Goal: Task Accomplishment & Management: Complete application form

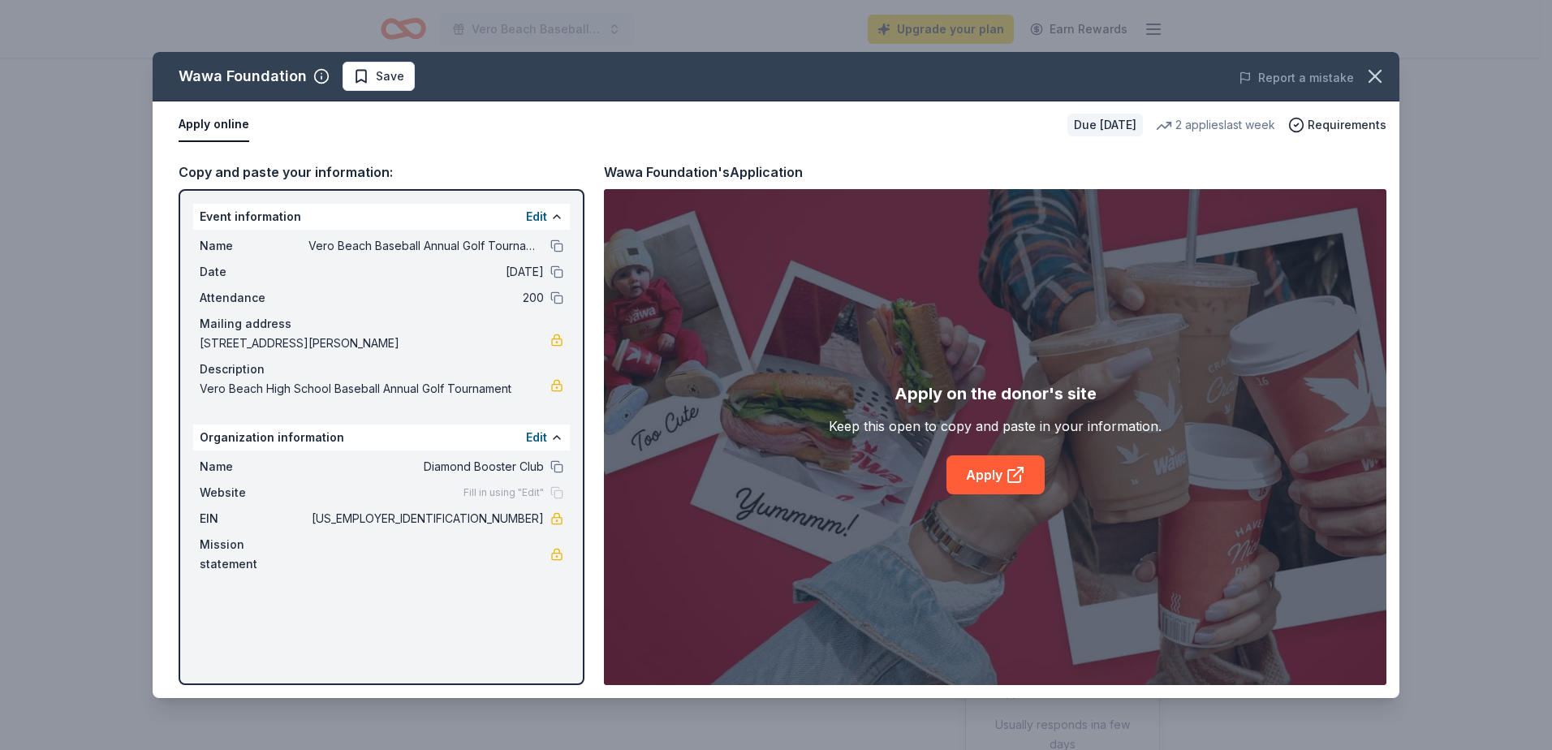
scroll to position [325, 0]
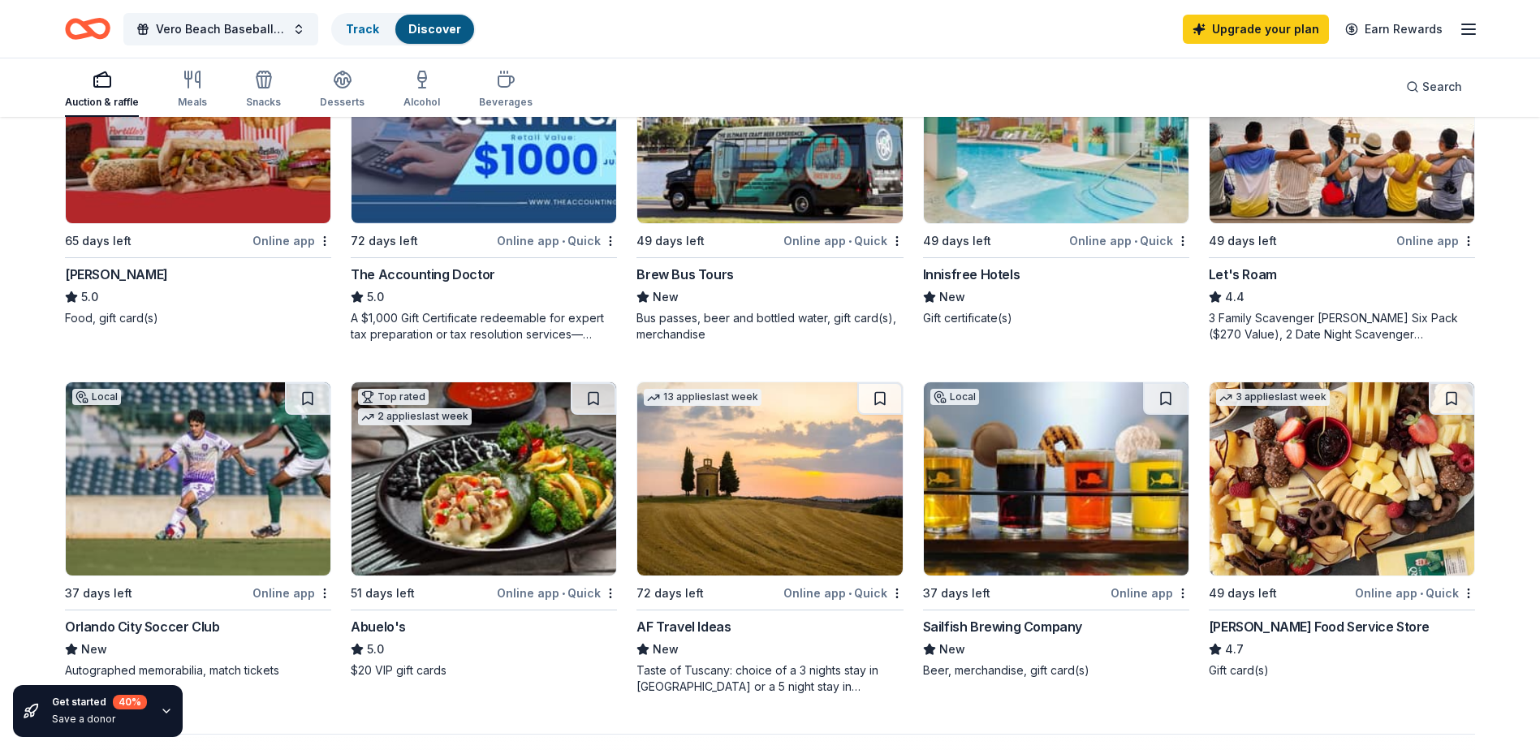
scroll to position [1055, 0]
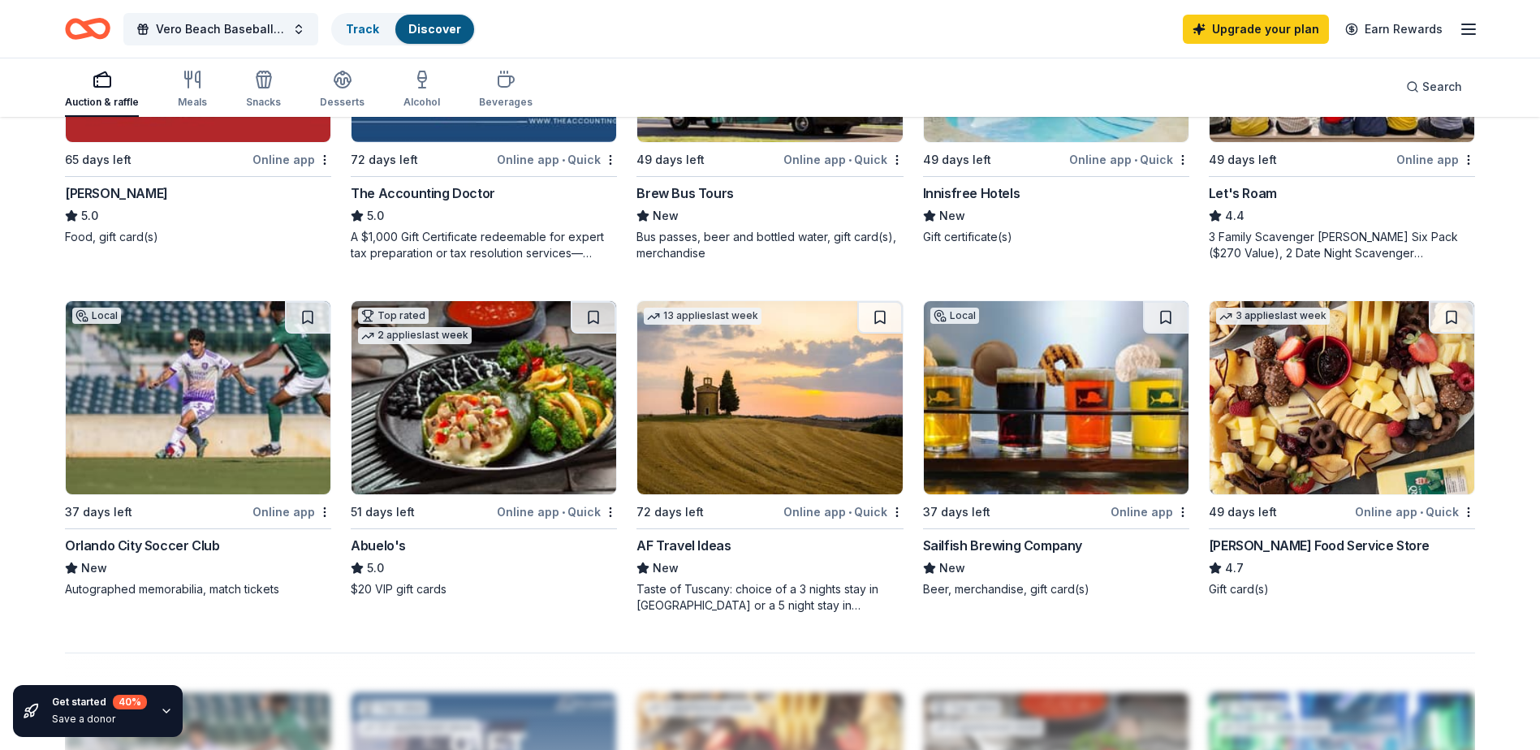
click at [980, 370] on img at bounding box center [1056, 397] width 265 height 193
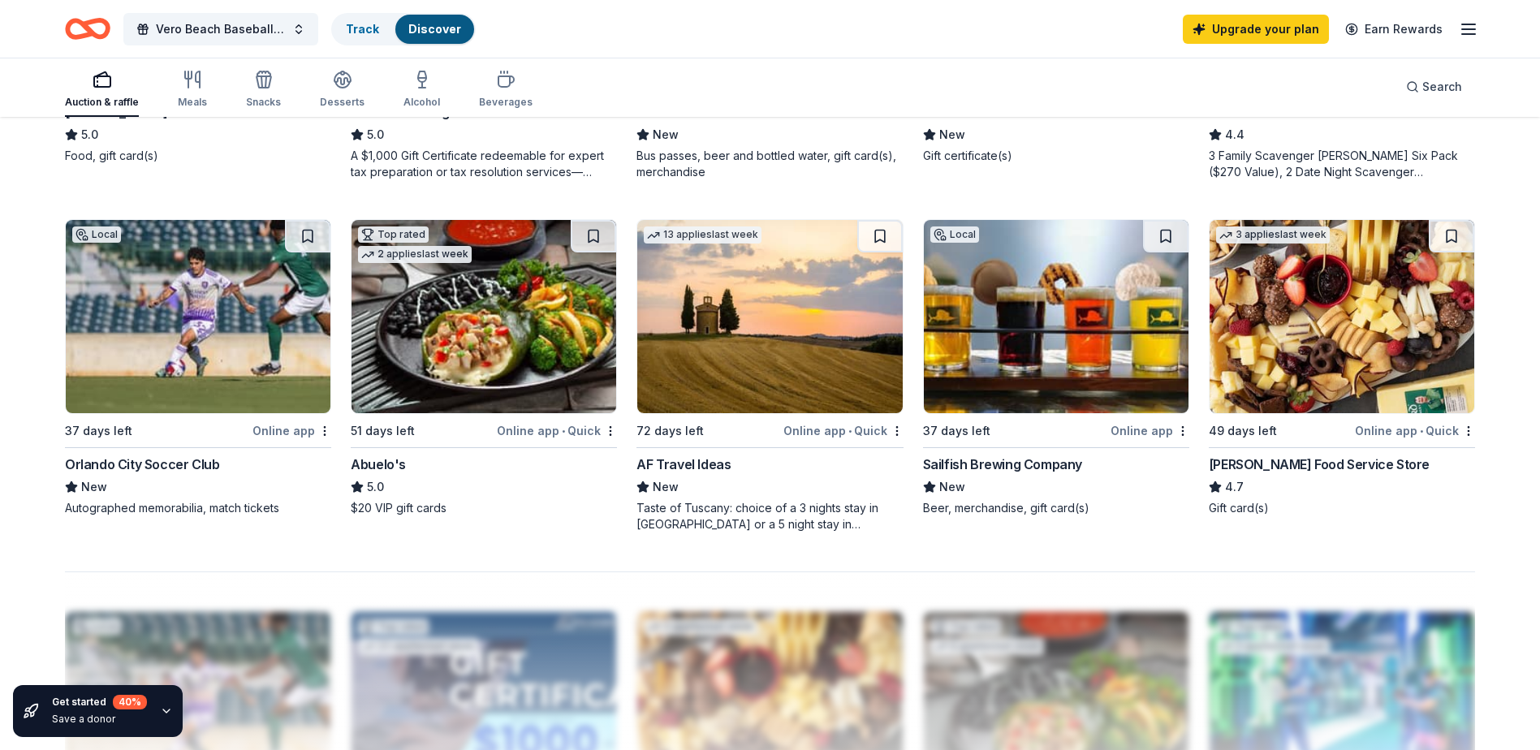
scroll to position [1218, 0]
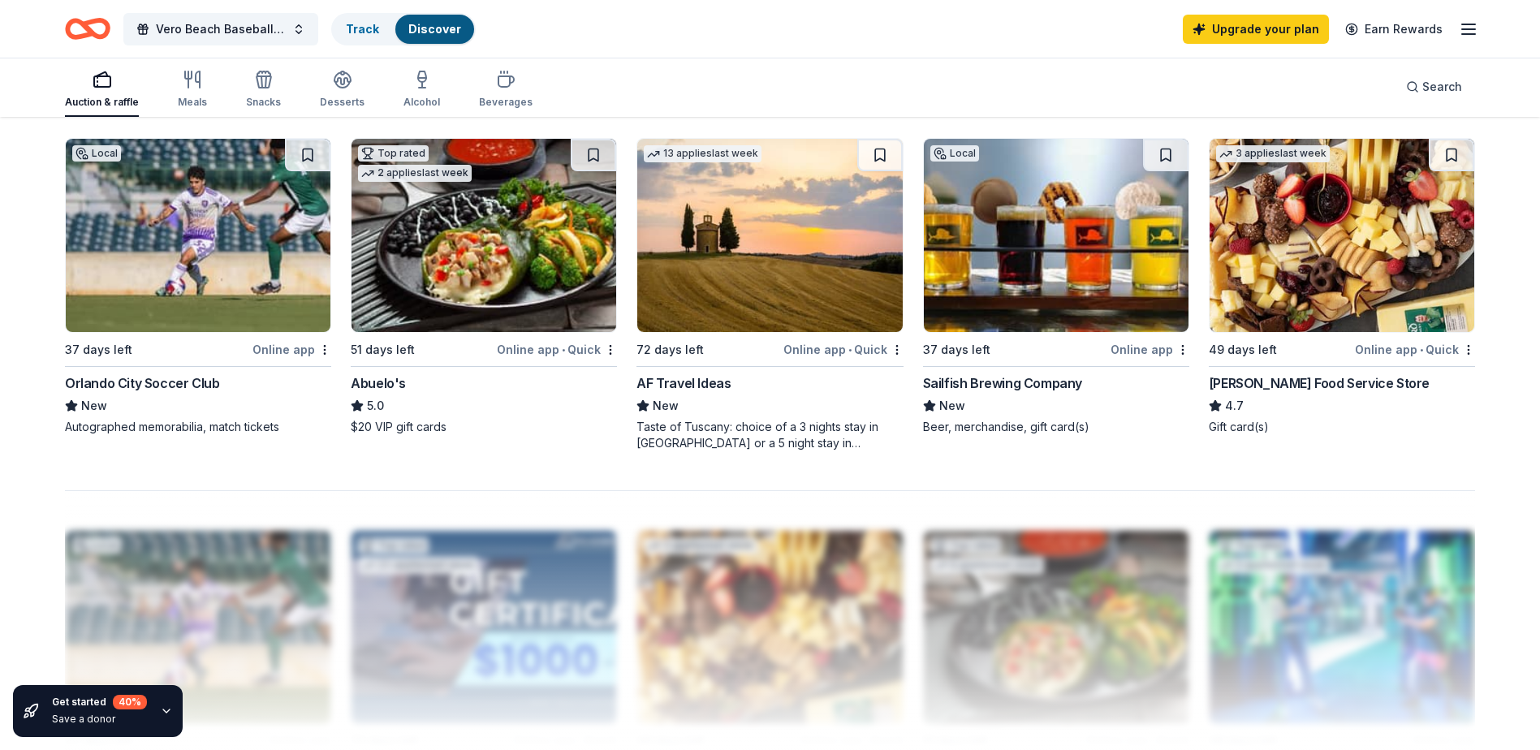
click at [1311, 295] on img at bounding box center [1341, 235] width 265 height 193
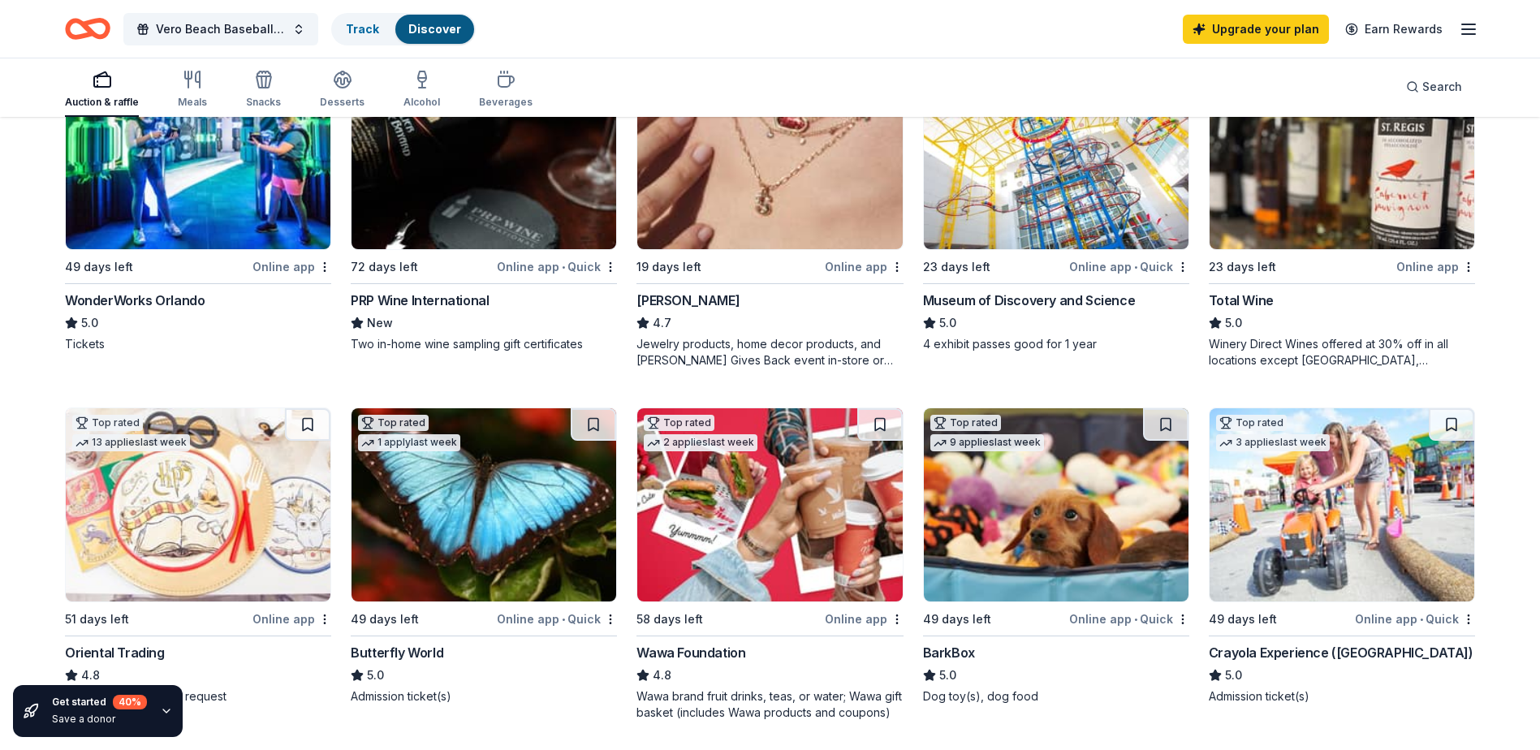
scroll to position [0, 0]
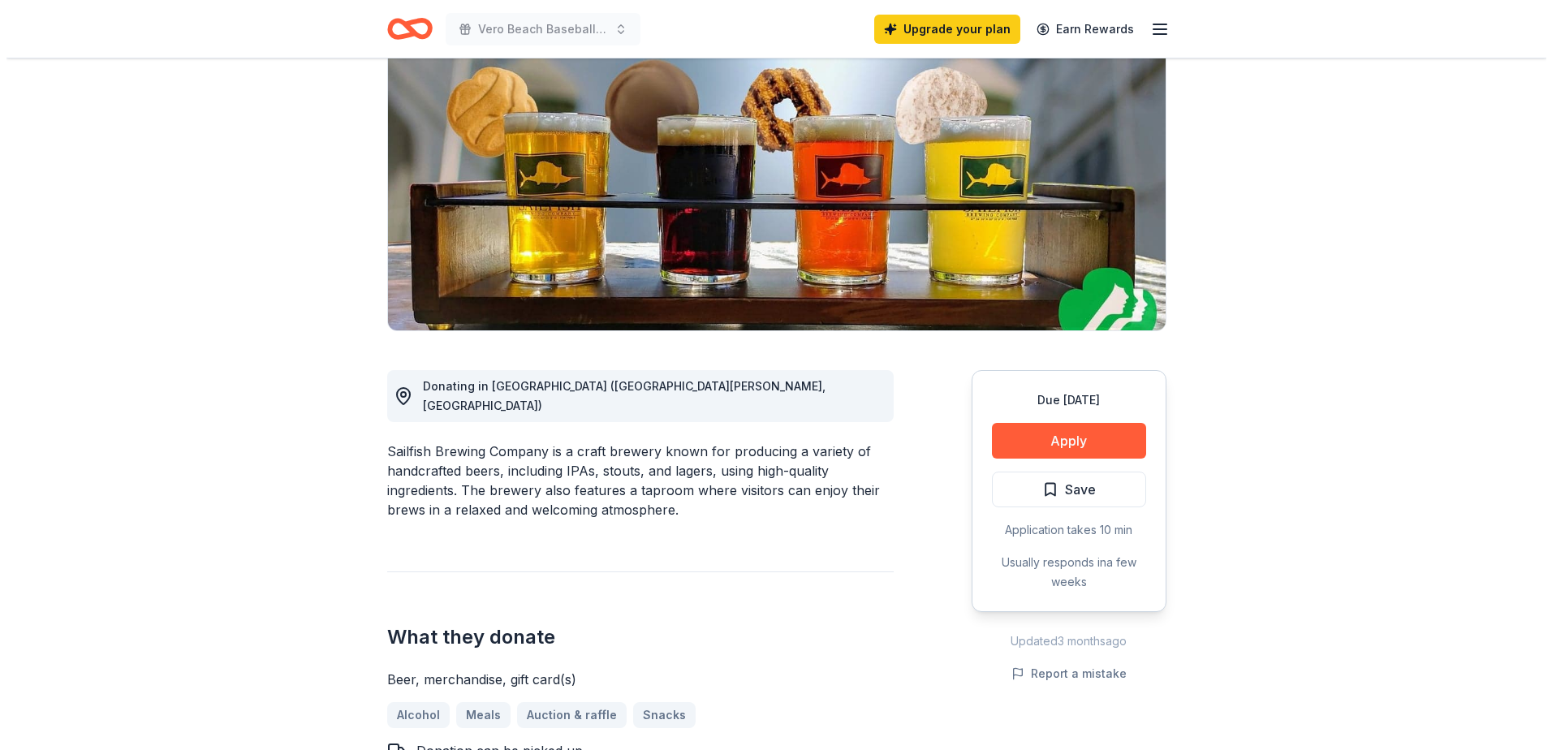
scroll to position [81, 0]
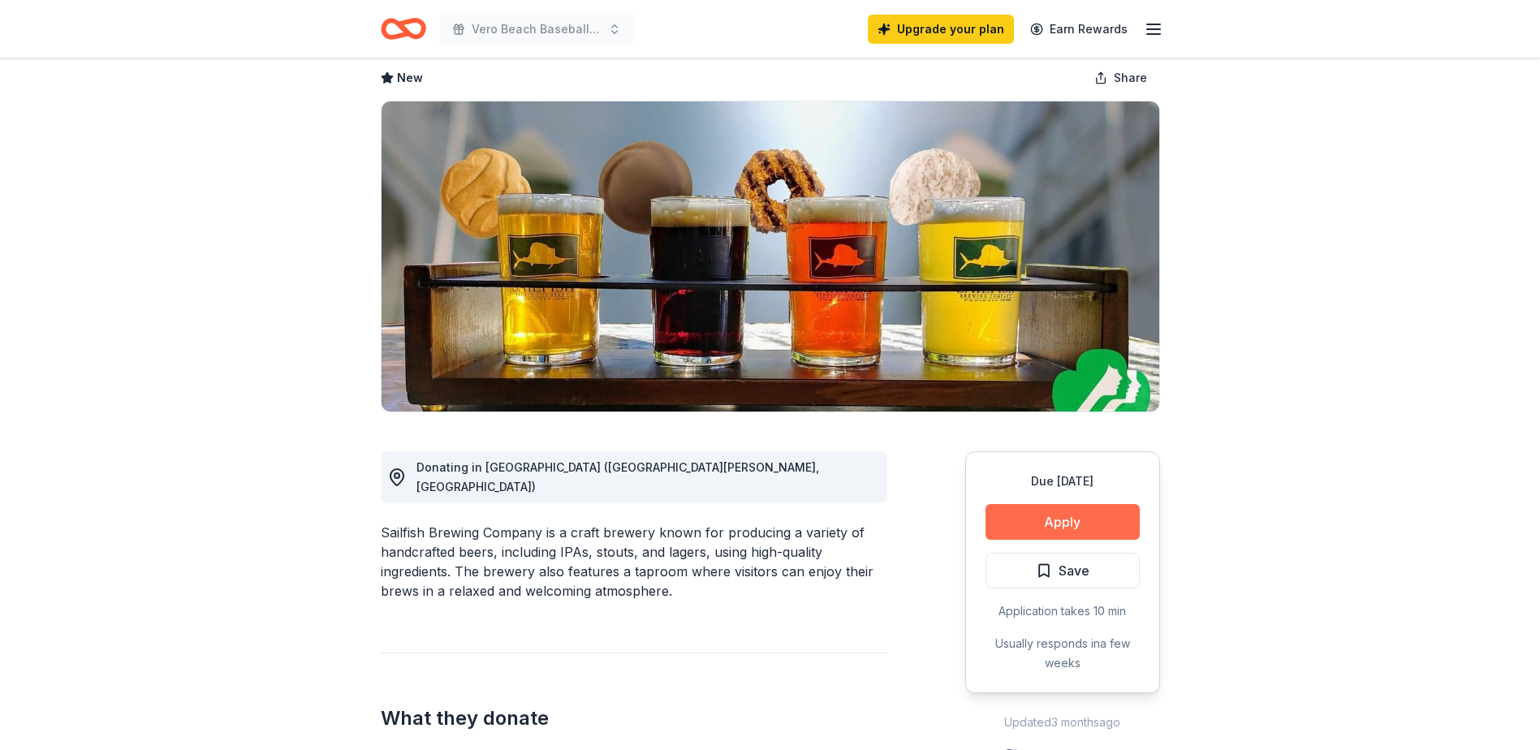
click at [1065, 523] on button "Apply" at bounding box center [1062, 522] width 154 height 36
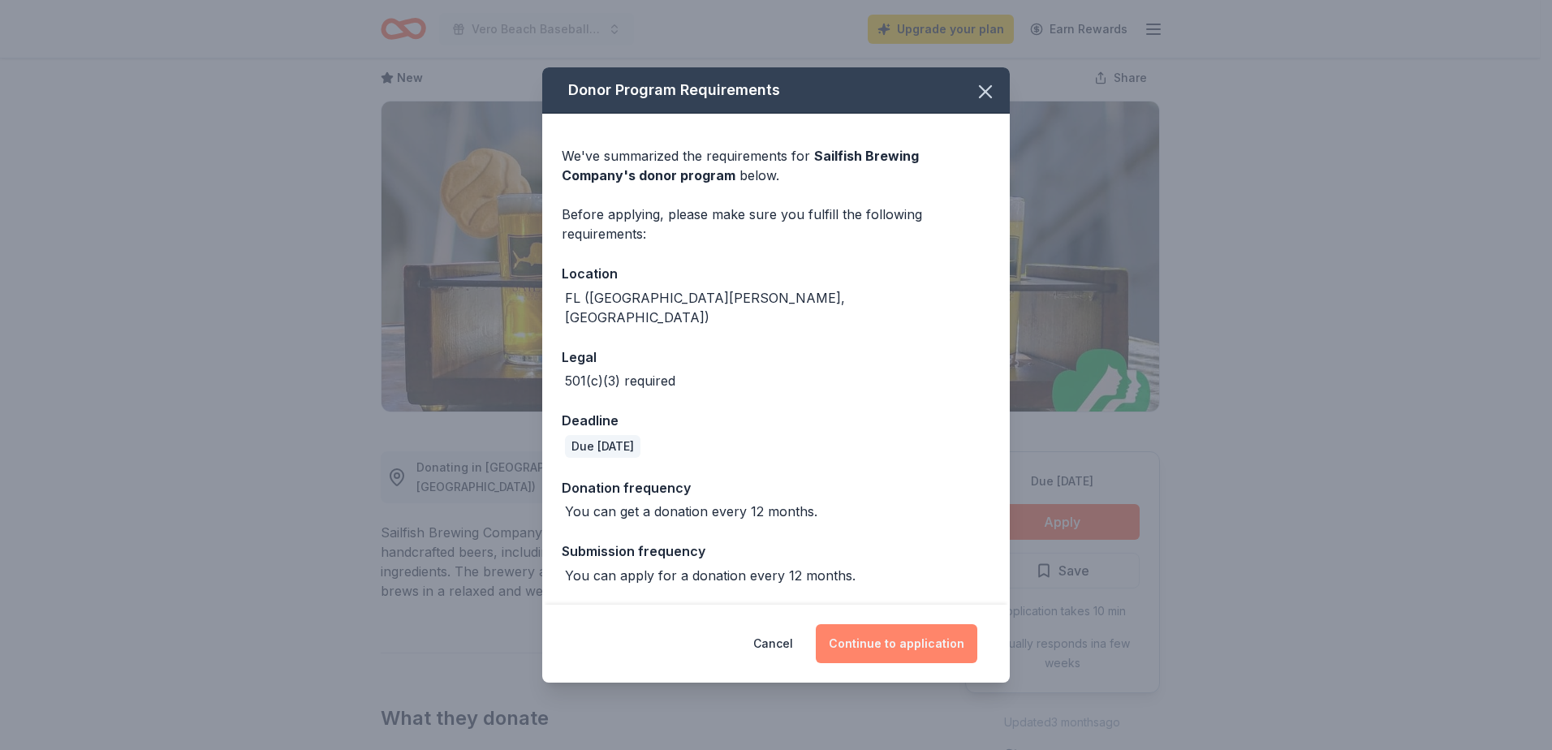
click at [908, 632] on button "Continue to application" at bounding box center [897, 643] width 162 height 39
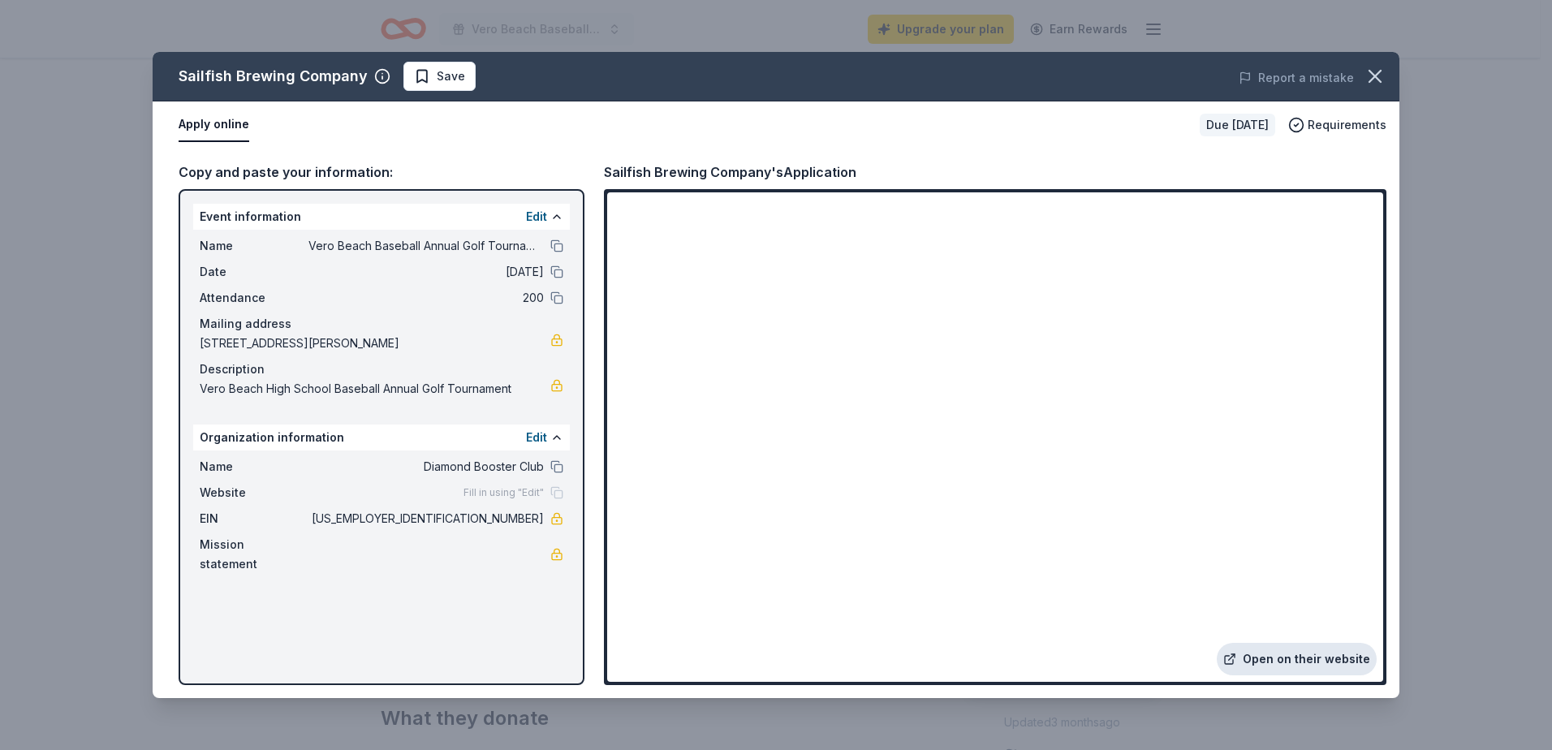
click at [1317, 656] on link "Open on their website" at bounding box center [1297, 659] width 160 height 32
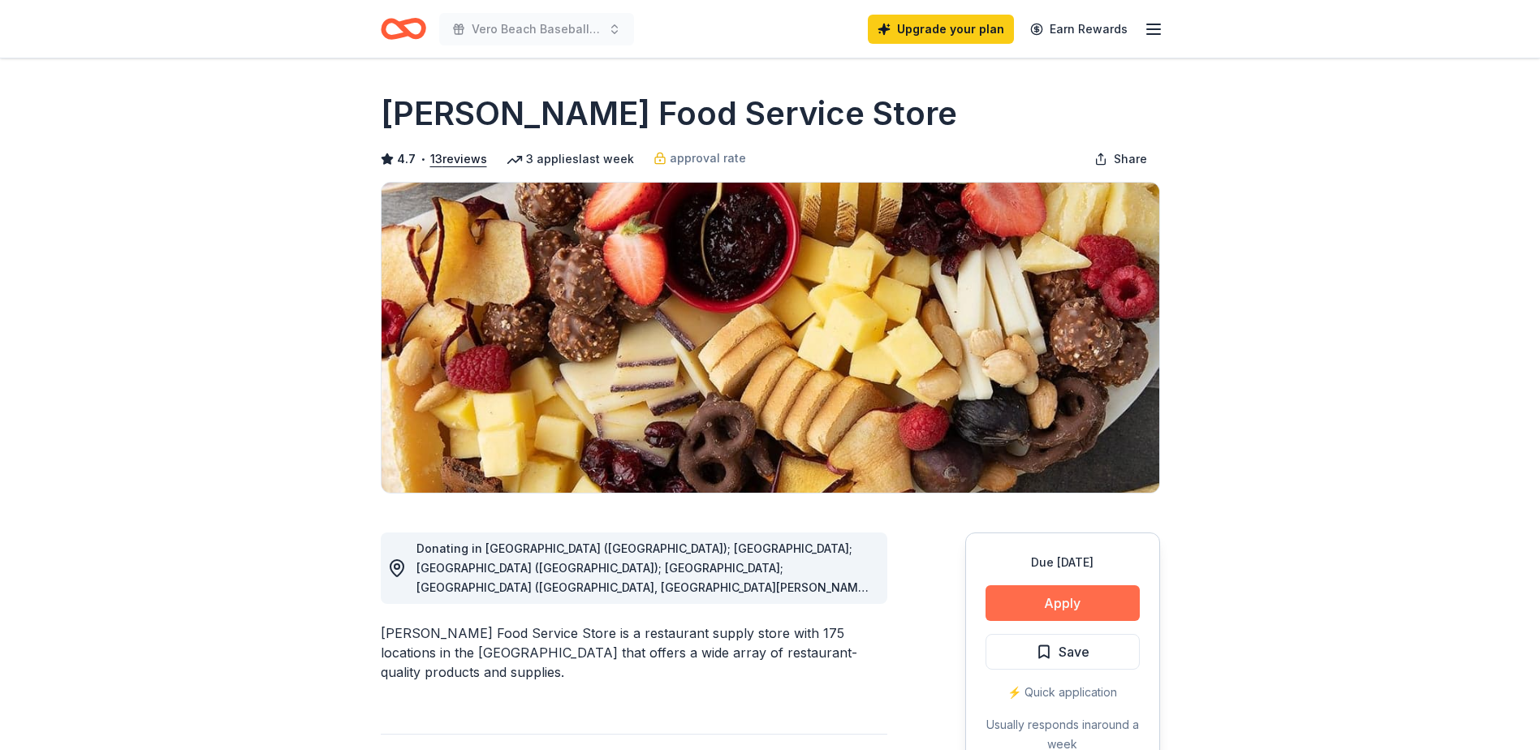
click at [1076, 593] on button "Apply" at bounding box center [1062, 603] width 154 height 36
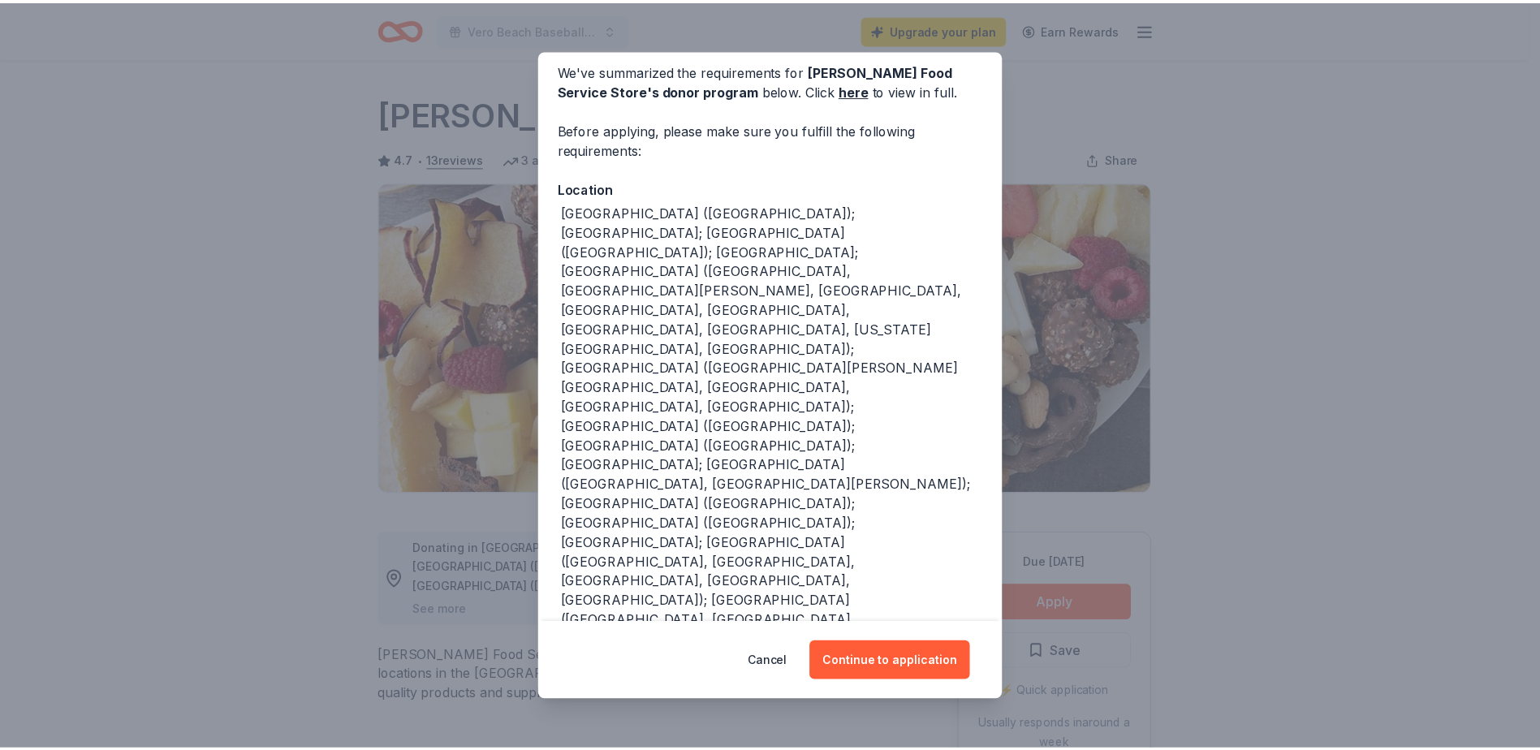
scroll to position [180, 0]
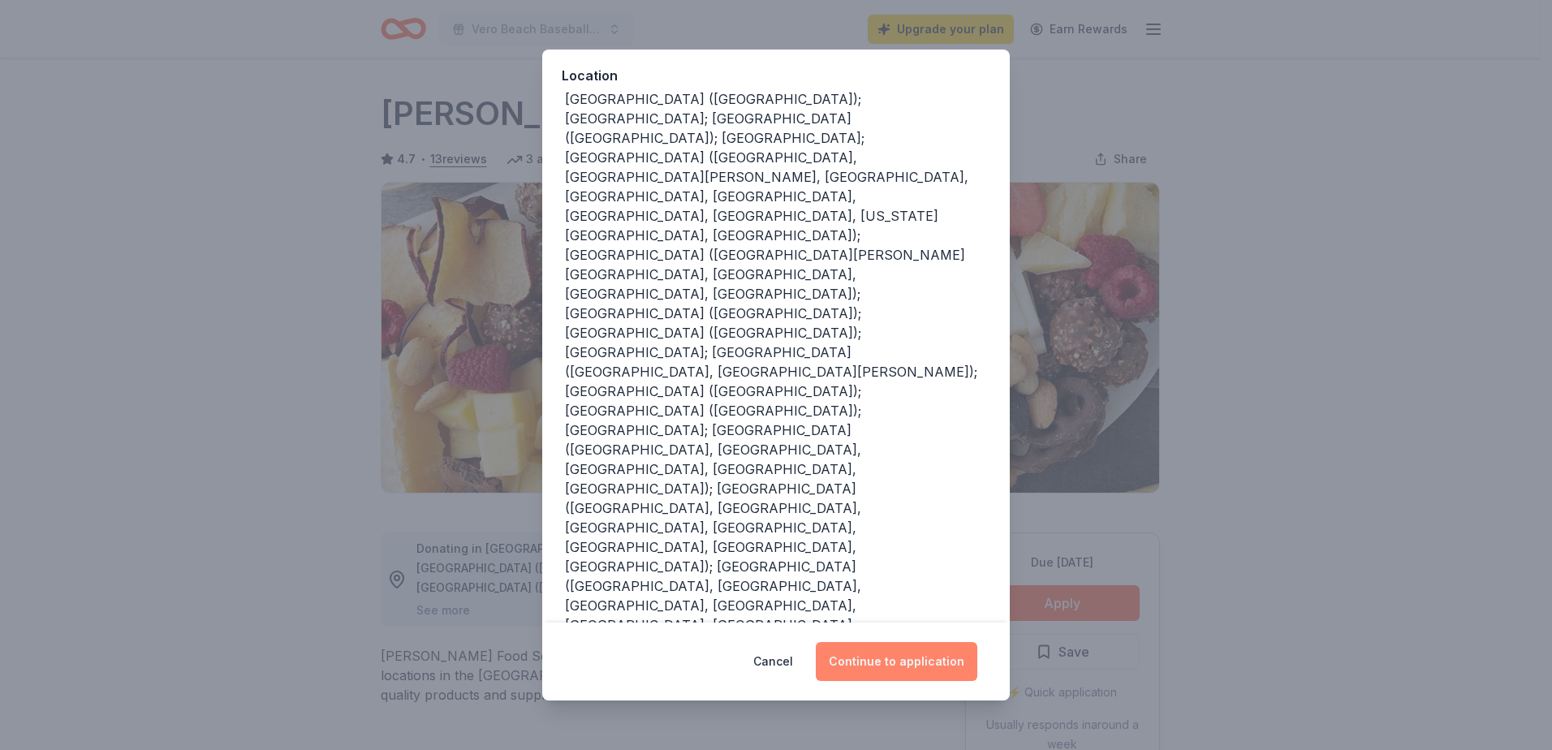
click at [865, 671] on button "Continue to application" at bounding box center [897, 661] width 162 height 39
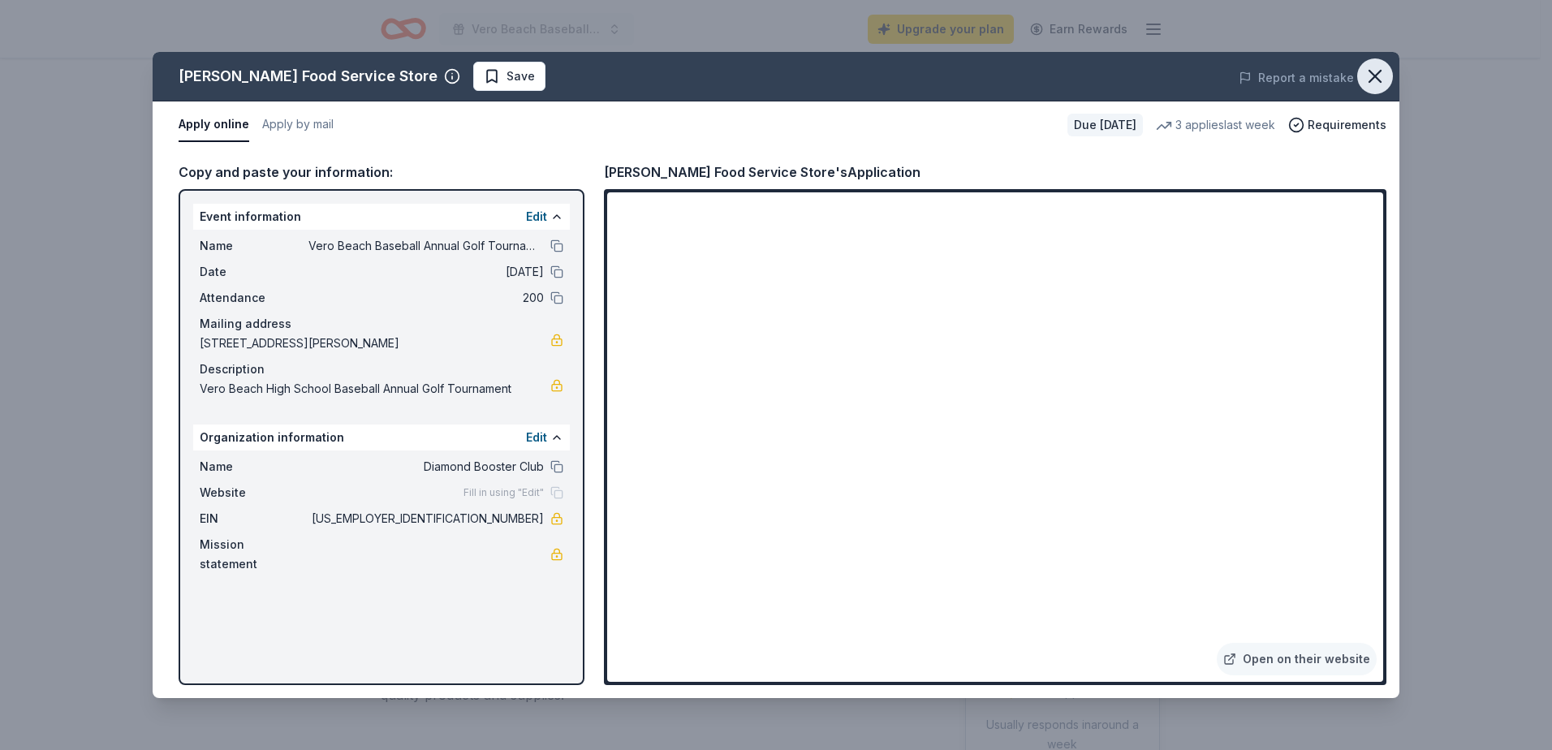
click at [1377, 65] on icon "button" at bounding box center [1375, 76] width 23 height 23
